Goal: Task Accomplishment & Management: Use online tool/utility

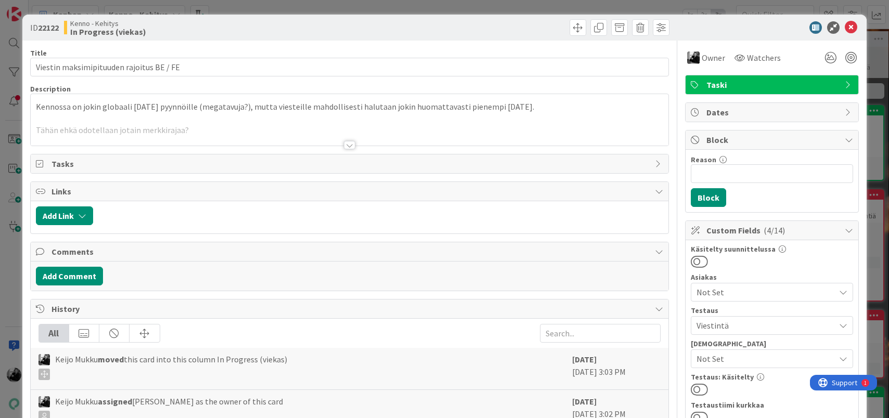
click at [351, 145] on div at bounding box center [349, 145] width 11 height 8
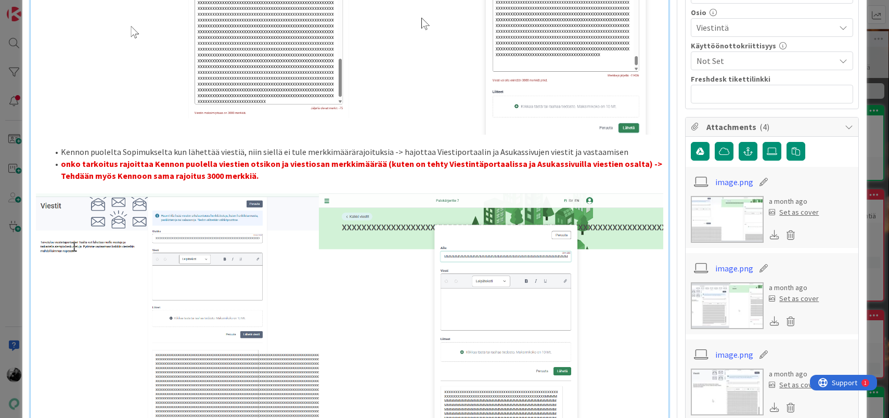
scroll to position [582, 0]
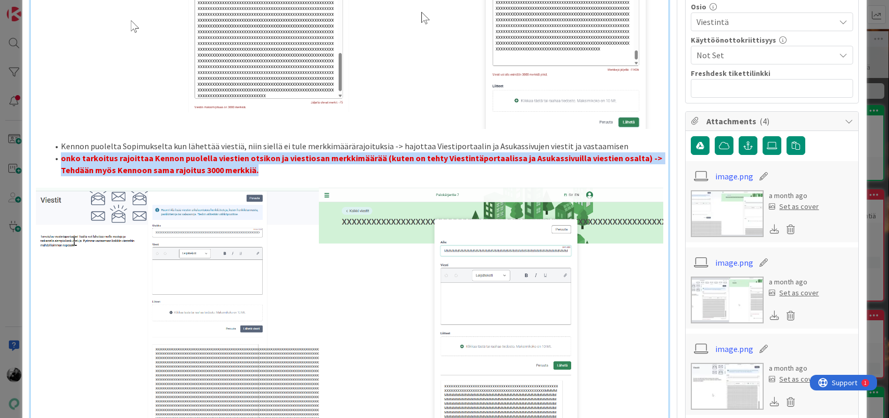
drag, startPoint x: 263, startPoint y: 171, endPoint x: 57, endPoint y: 155, distance: 205.9
click at [57, 155] on li "onko tarkoitus rajoittaa Kennon puolella viestien otsikon ja viestiosan merkkim…" at bounding box center [355, 163] width 615 height 23
click at [295, 169] on li "onko tarkoitus rajoittaa Kennon puolella viestien otsikon ja viestiosan merkkim…" at bounding box center [355, 163] width 615 height 23
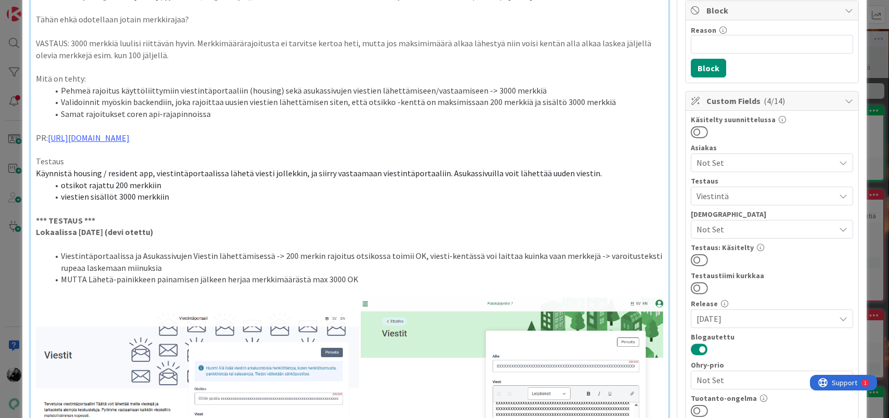
scroll to position [131, 0]
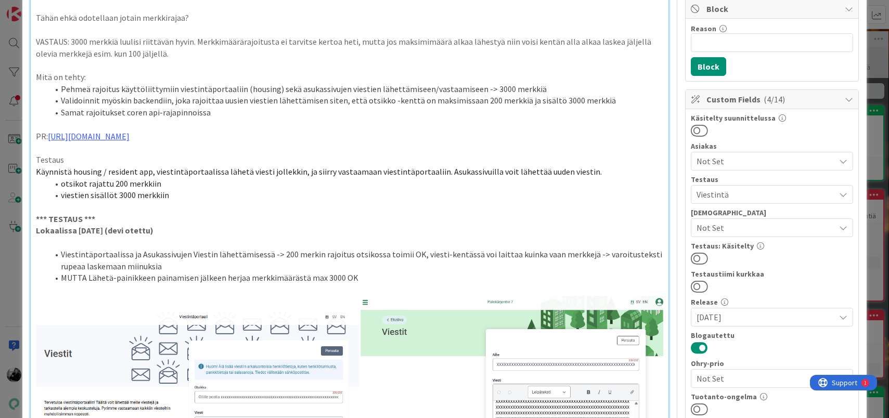
click at [210, 201] on p at bounding box center [350, 207] width 628 height 12
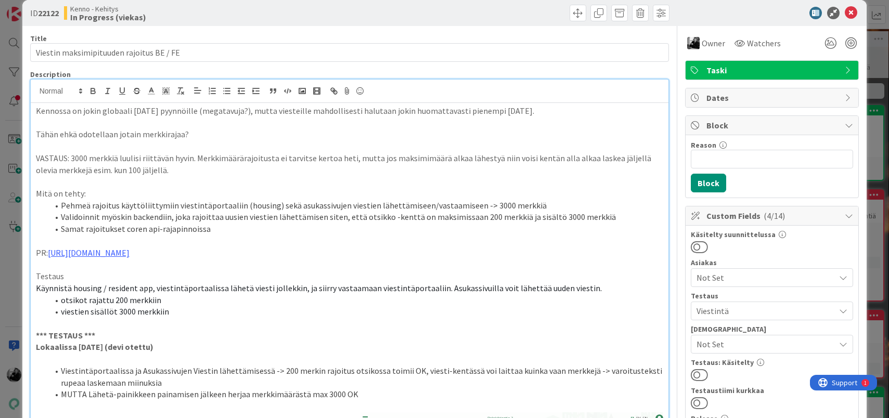
scroll to position [0, 0]
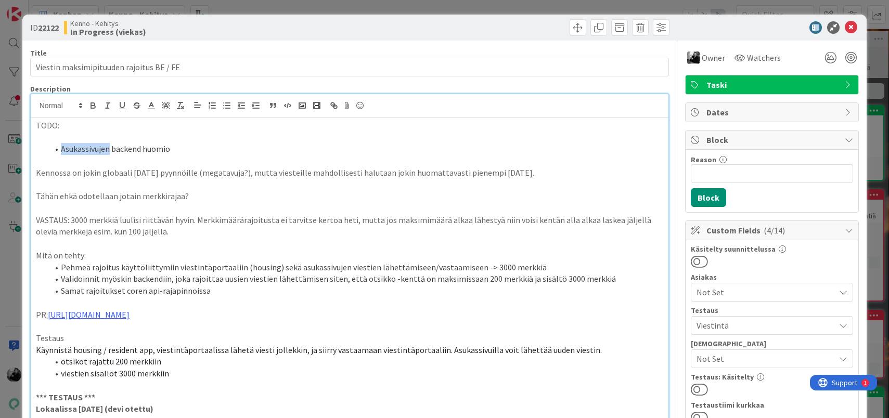
drag, startPoint x: 60, startPoint y: 150, endPoint x: 109, endPoint y: 147, distance: 49.0
click at [109, 147] on li "Asukassivujen backend huomio" at bounding box center [355, 149] width 615 height 12
click at [235, 149] on li "Kennon backend huomio" at bounding box center [355, 149] width 615 height 12
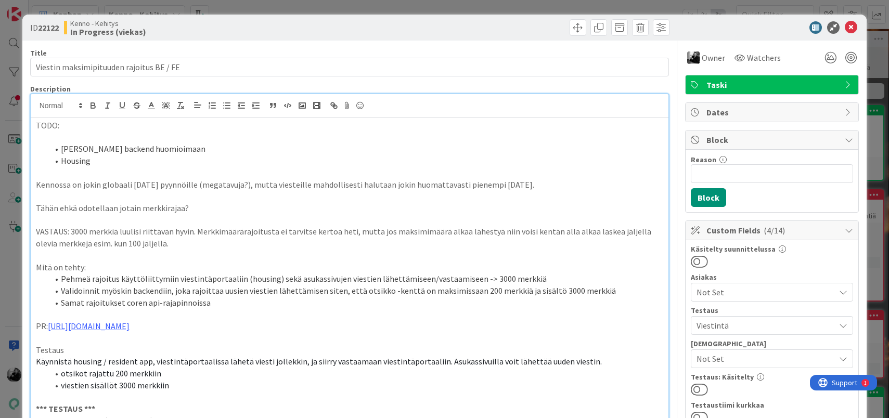
click at [214, 151] on li "Kennon backend huomioimaan" at bounding box center [355, 149] width 615 height 12
click at [64, 161] on li "Housing" at bounding box center [355, 161] width 615 height 12
click at [61, 161] on li "Housing" at bounding box center [355, 161] width 615 height 12
click at [143, 163] on li "Tarkistetaan Housing" at bounding box center [355, 161] width 615 height 12
click at [260, 150] on li "Kennon backend huomioimaan merkki" at bounding box center [355, 149] width 615 height 12
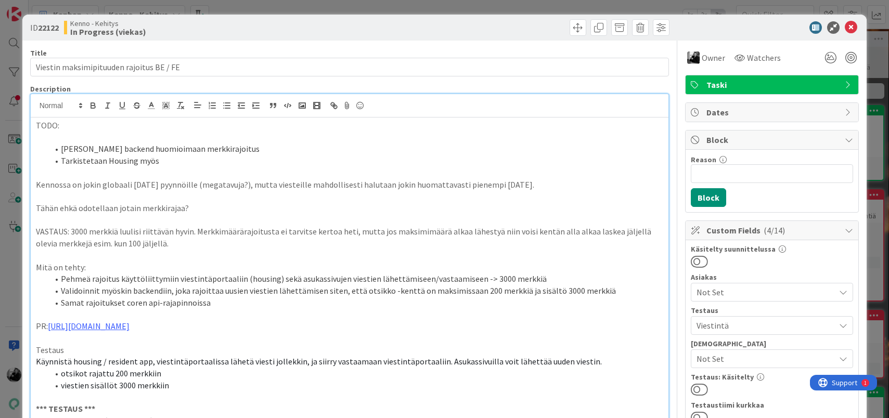
click at [211, 162] on li "Tarkistetaan Housing myös" at bounding box center [355, 161] width 615 height 12
